Goal: Information Seeking & Learning: Find specific page/section

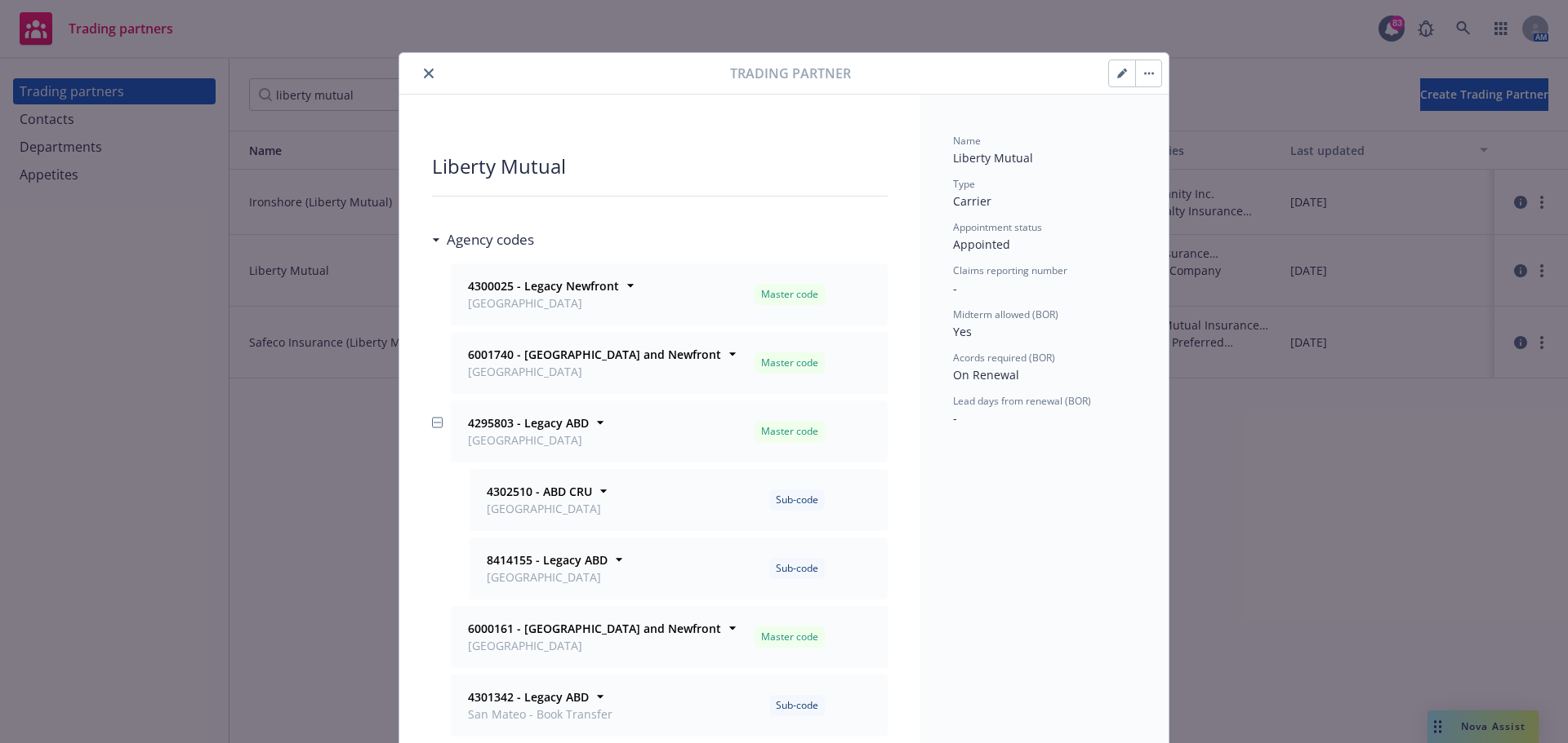
click at [424, 72] on icon "close" at bounding box center [429, 73] width 10 height 10
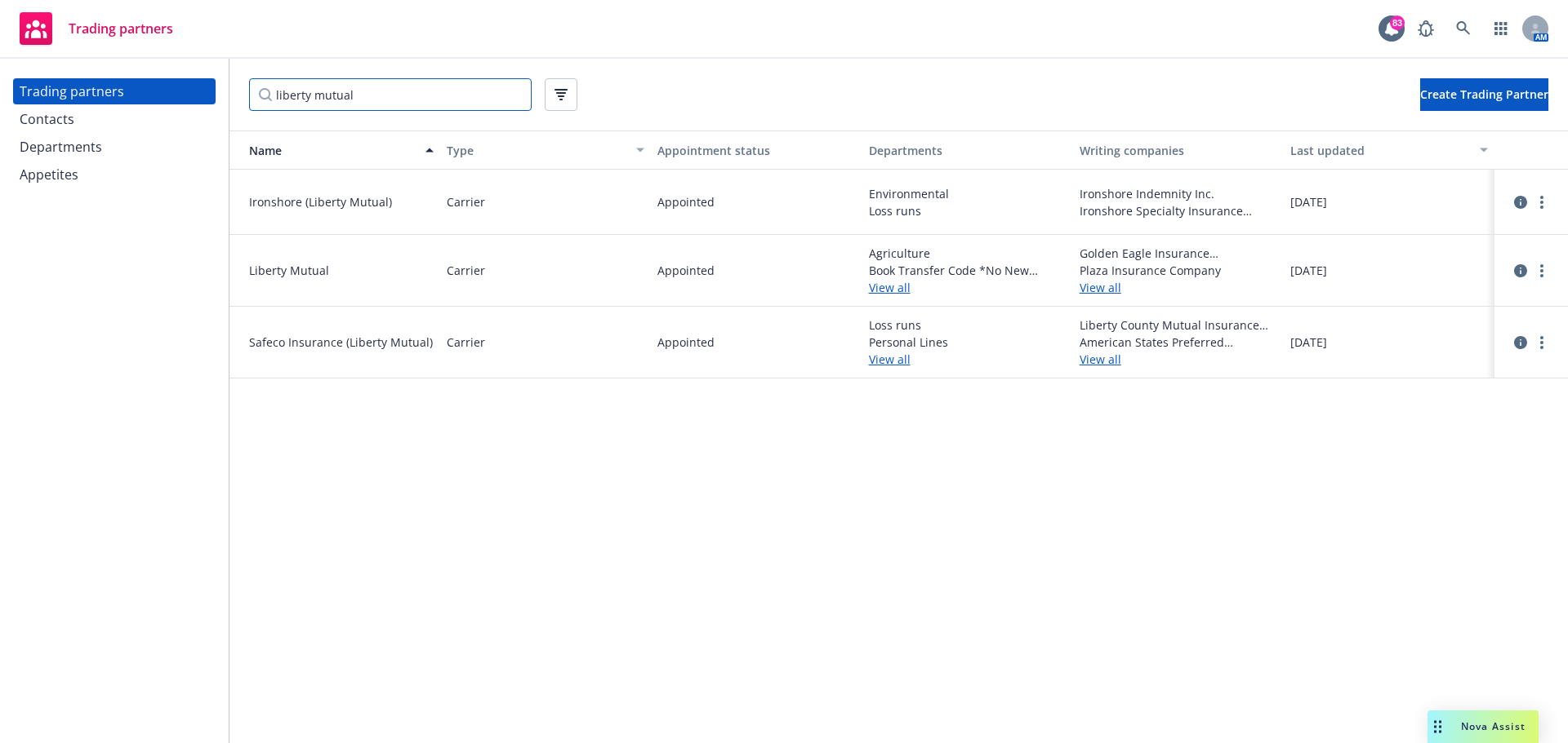
click at [396, 94] on input "liberty mutual" at bounding box center [390, 95] width 283 height 33
drag, startPoint x: 196, startPoint y: 93, endPoint x: 62, endPoint y: 93, distance: 134.0
click at [68, 93] on div "Trading partners Contacts Departments Appetites liberty mutual Create Trading P…" at bounding box center [784, 401] width 1568 height 685
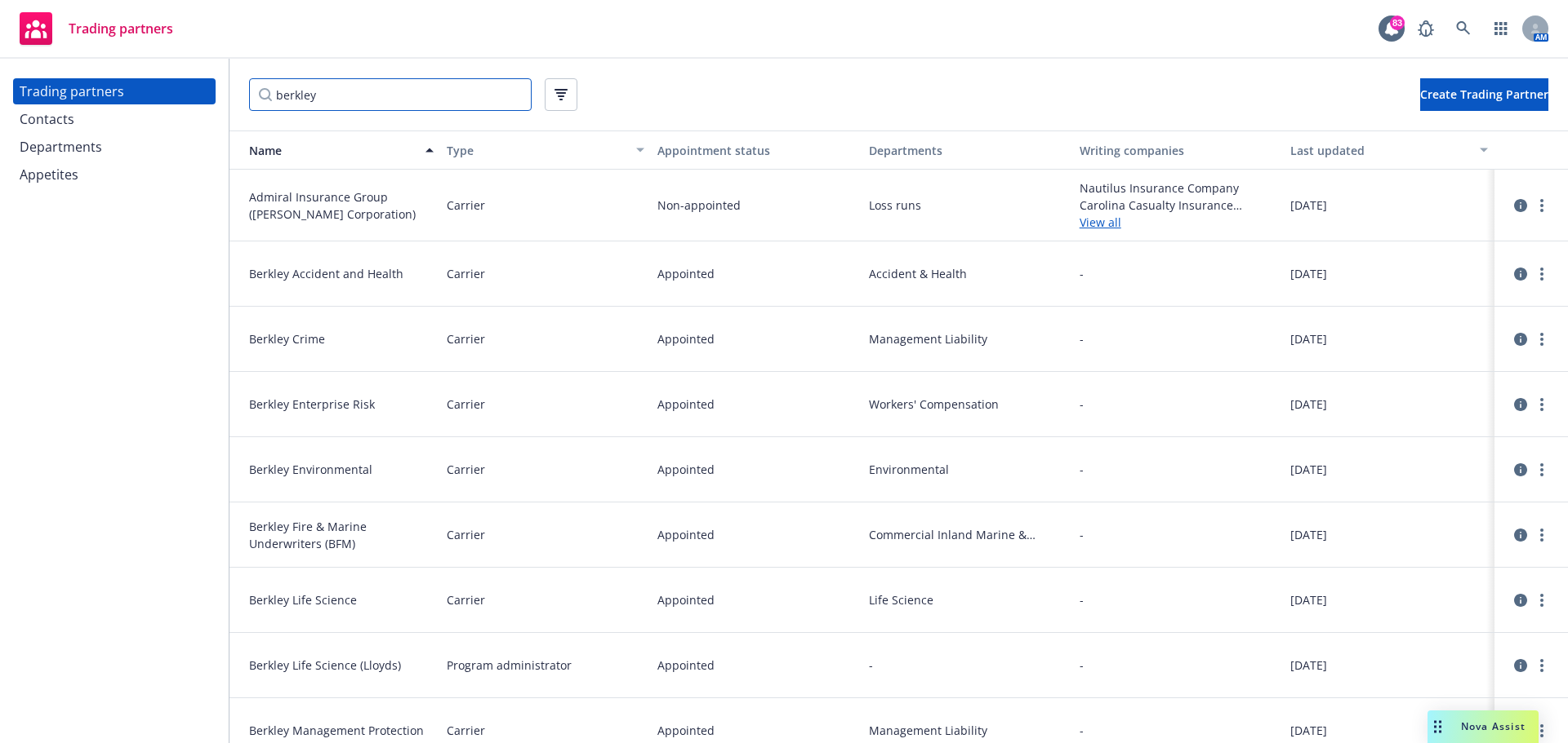
type input "berkley"
